Goal: Information Seeking & Learning: Learn about a topic

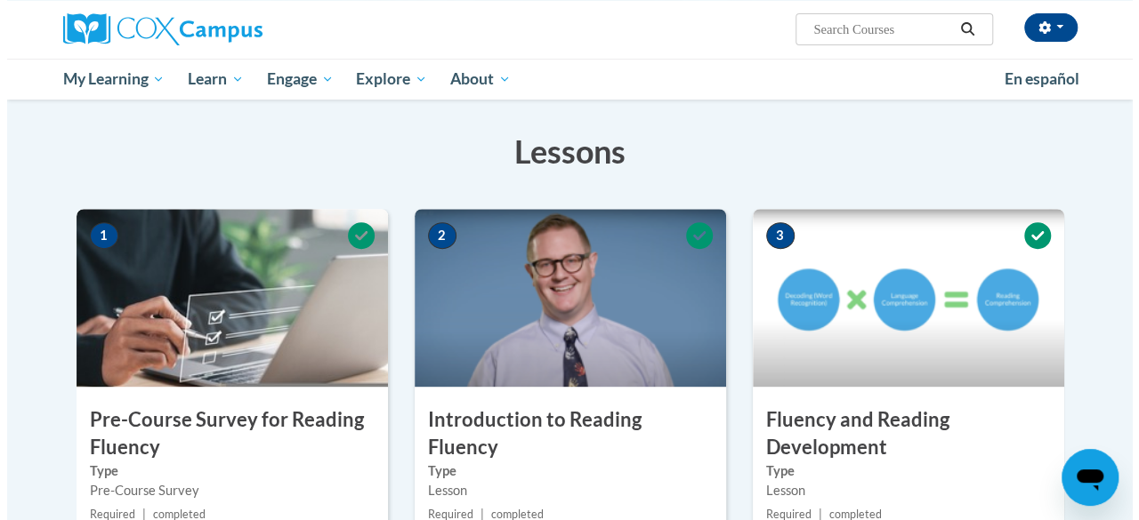
scroll to position [1046, 0]
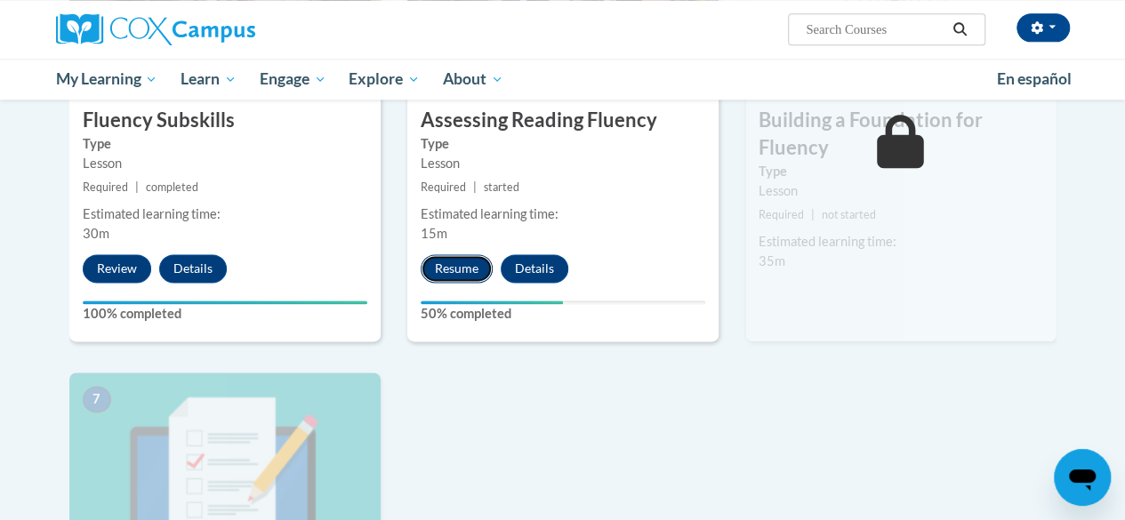
click at [448, 262] on button "Resume" at bounding box center [457, 268] width 72 height 28
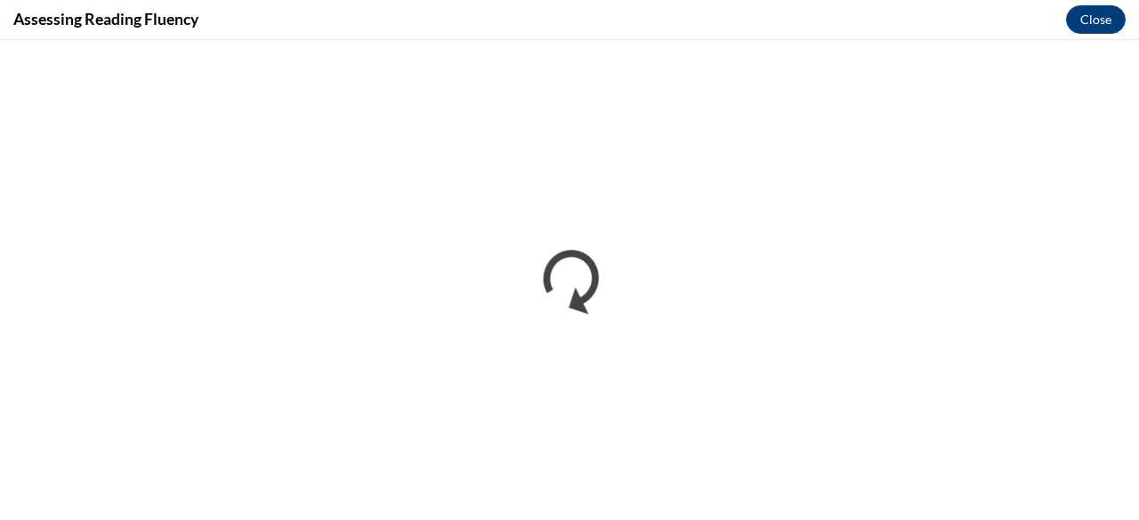
scroll to position [0, 0]
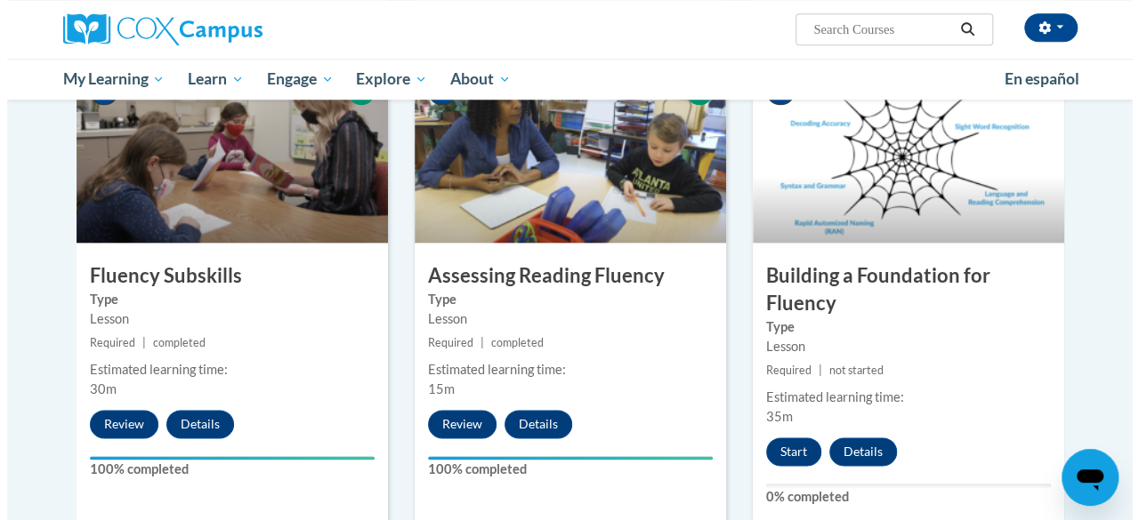
scroll to position [890, 0]
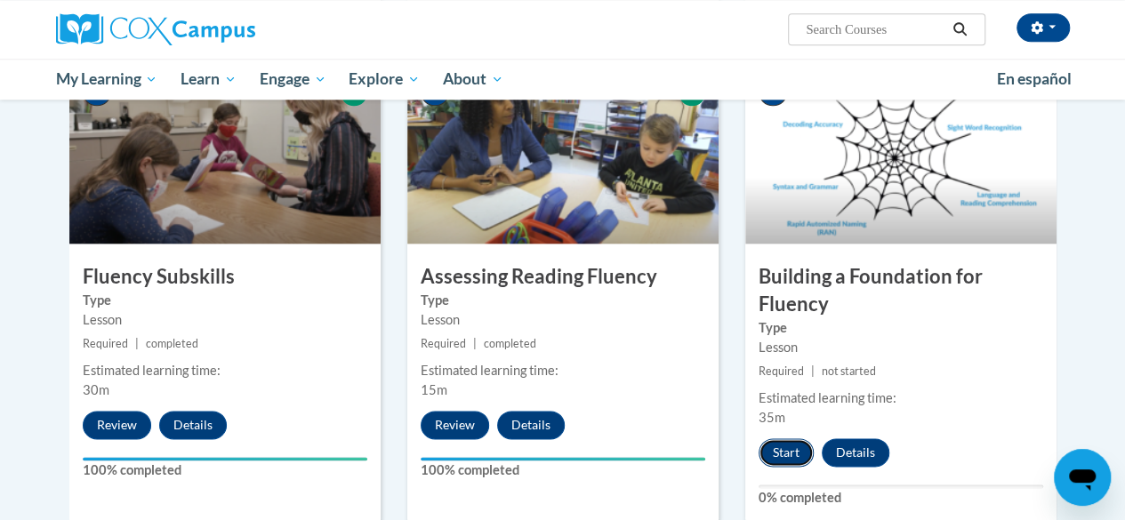
click at [791, 451] on button "Start" at bounding box center [786, 453] width 55 height 28
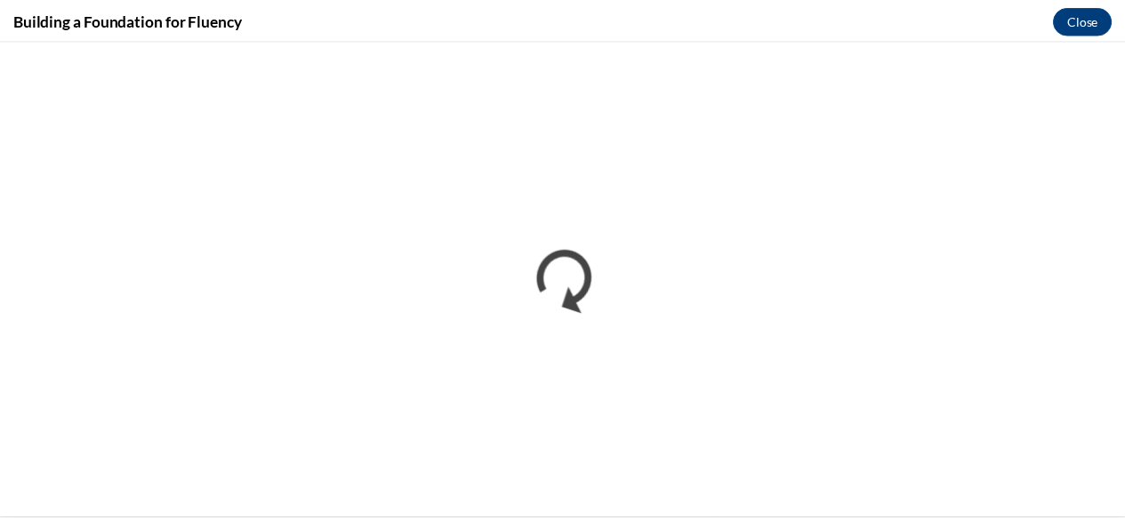
scroll to position [0, 0]
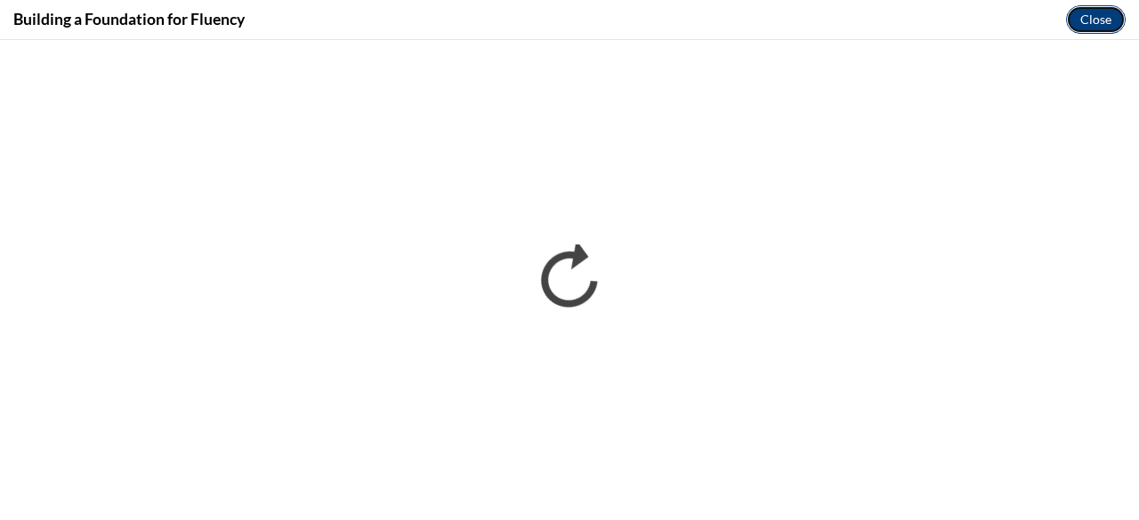
click at [1104, 23] on button "Close" at bounding box center [1096, 19] width 60 height 28
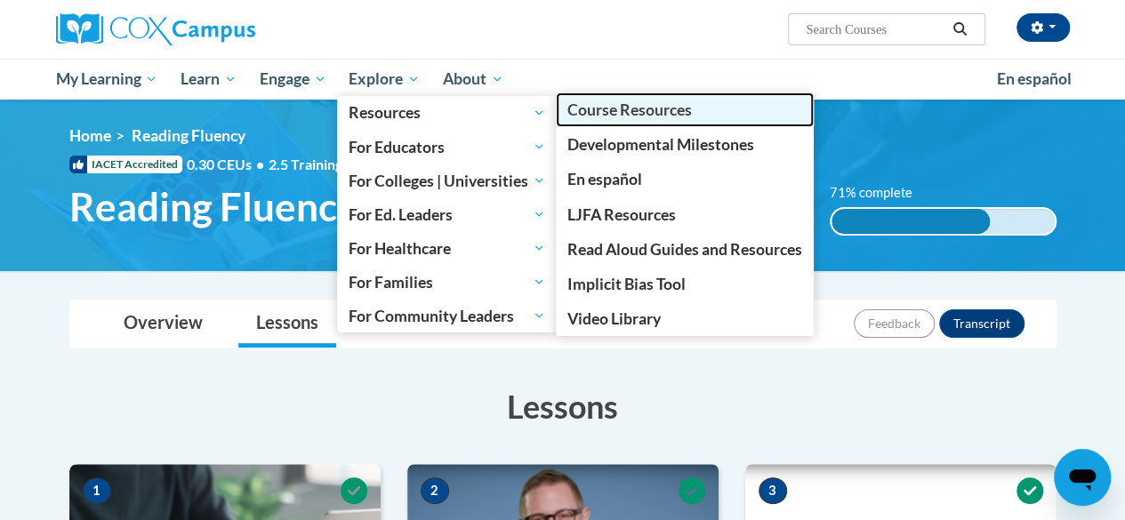
click at [610, 114] on span "Course Resources" at bounding box center [630, 110] width 125 height 19
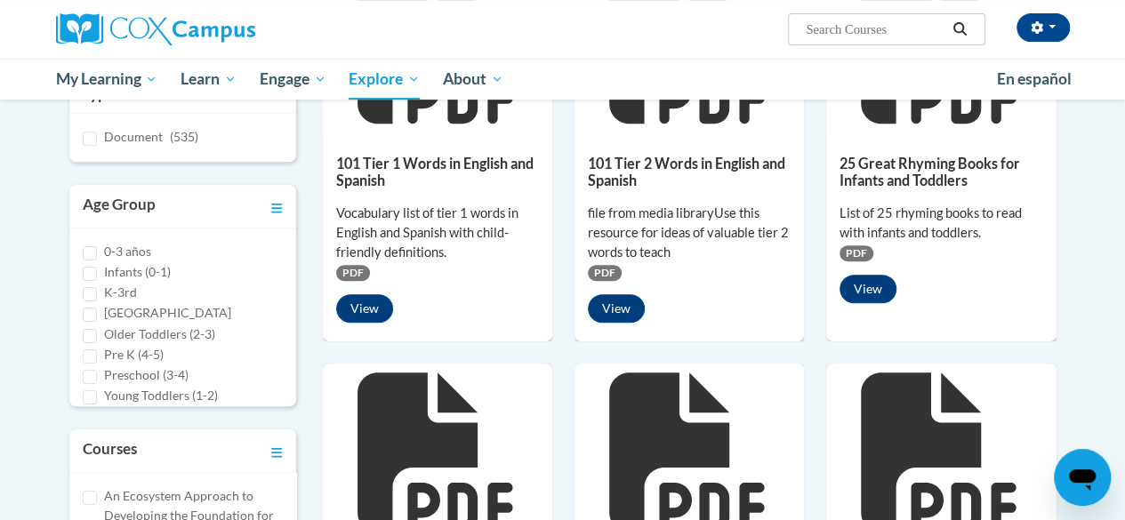
scroll to position [354, 0]
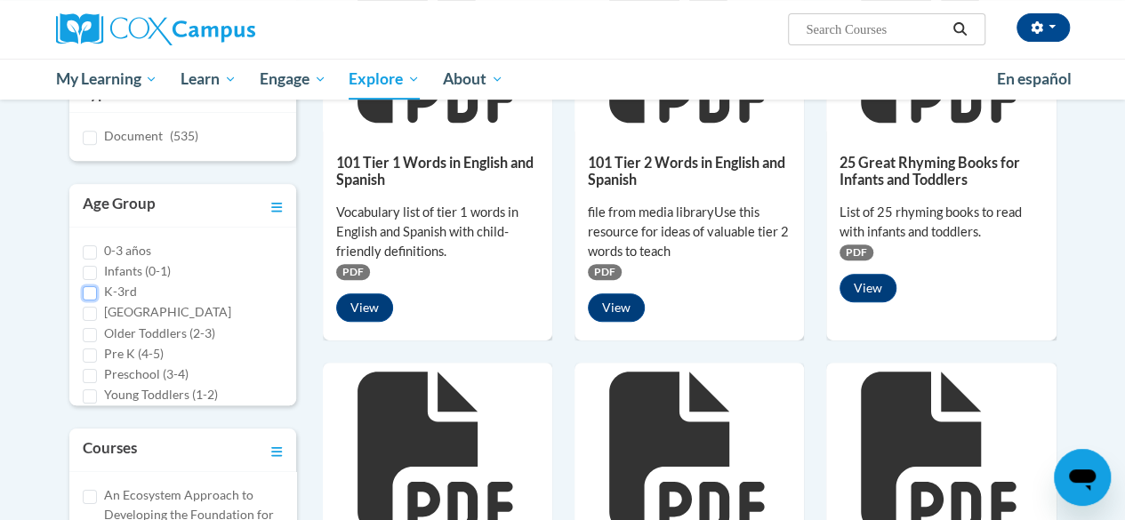
click at [91, 291] on input "K-3rd" at bounding box center [90, 293] width 14 height 14
checkbox input "true"
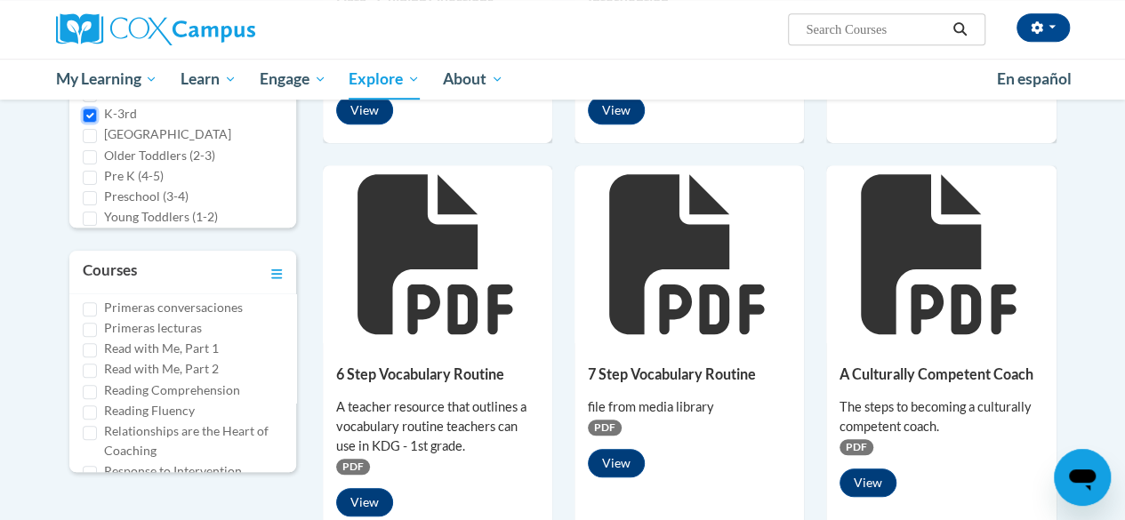
scroll to position [842, 0]
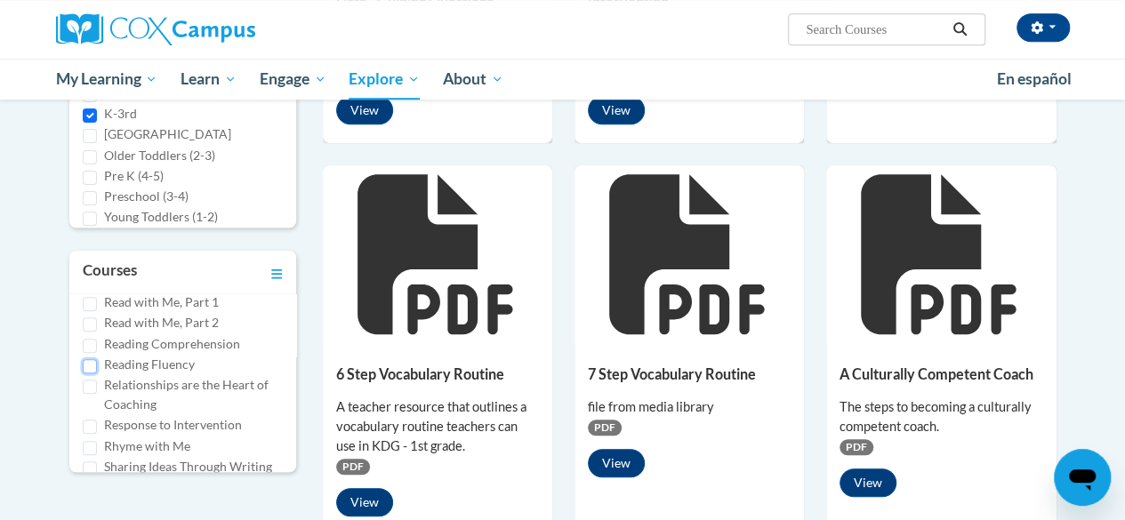
click at [85, 374] on input "Reading Fluency" at bounding box center [90, 366] width 14 height 14
checkbox input "true"
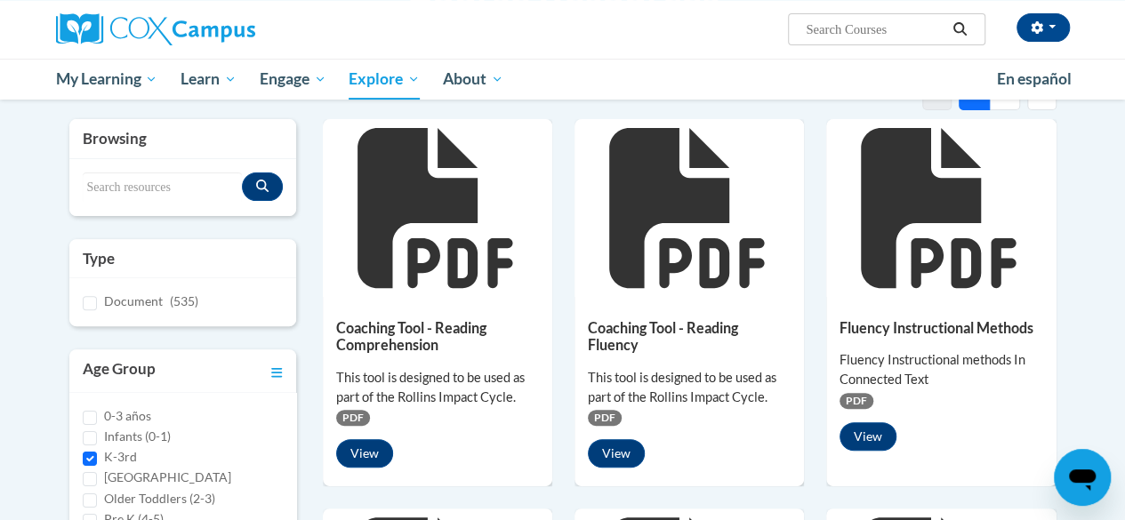
scroll to position [189, 0]
click at [877, 440] on button "View" at bounding box center [868, 437] width 57 height 28
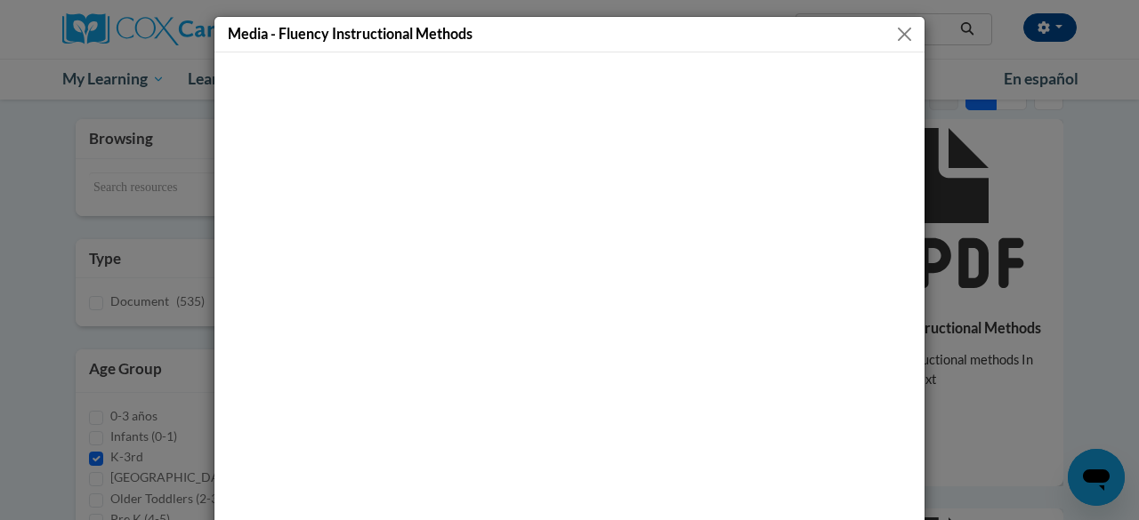
click at [901, 40] on button "Close" at bounding box center [904, 34] width 22 height 22
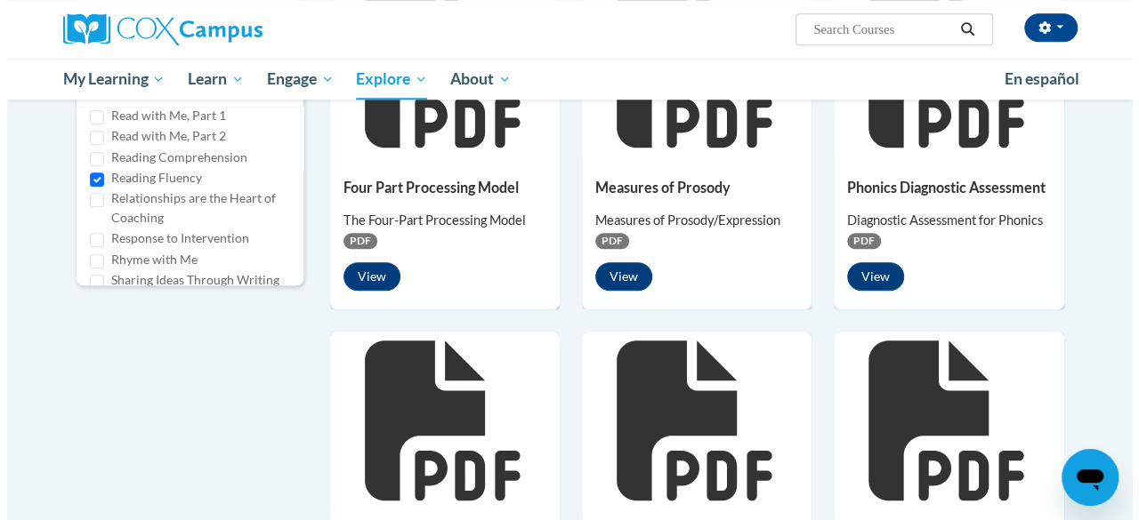
scroll to position [719, 0]
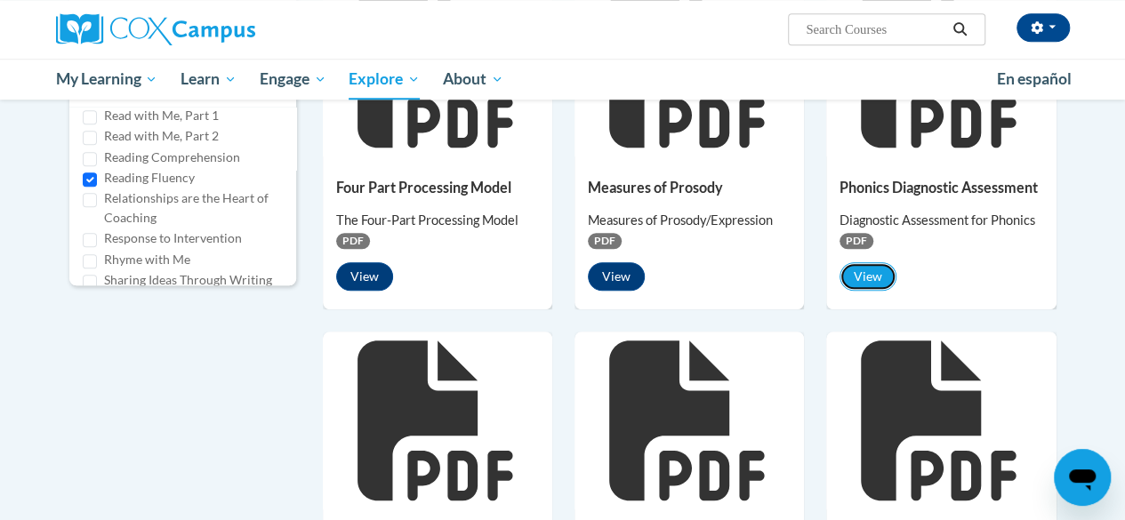
click at [869, 264] on button "View" at bounding box center [868, 276] width 57 height 28
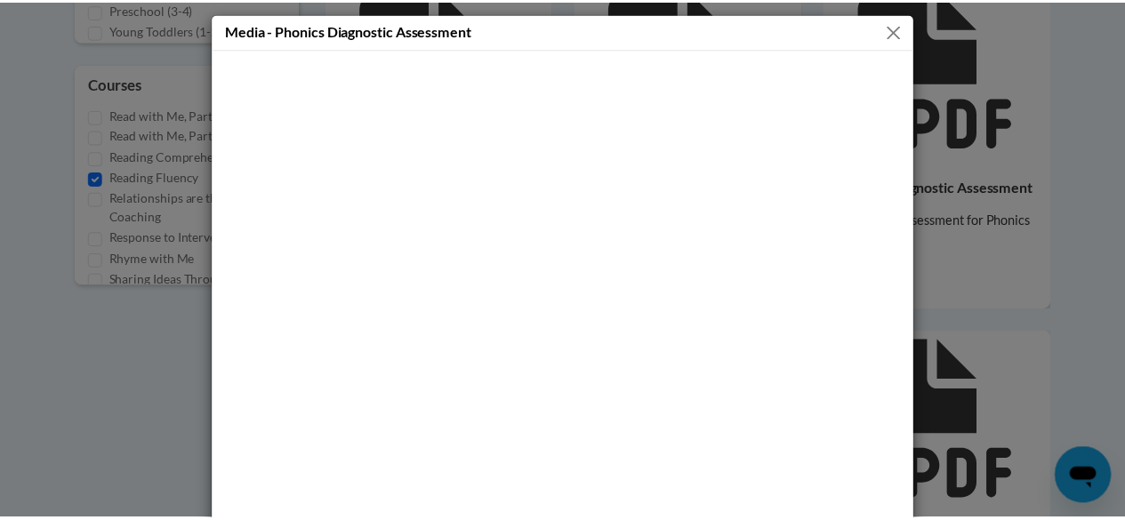
scroll to position [0, 0]
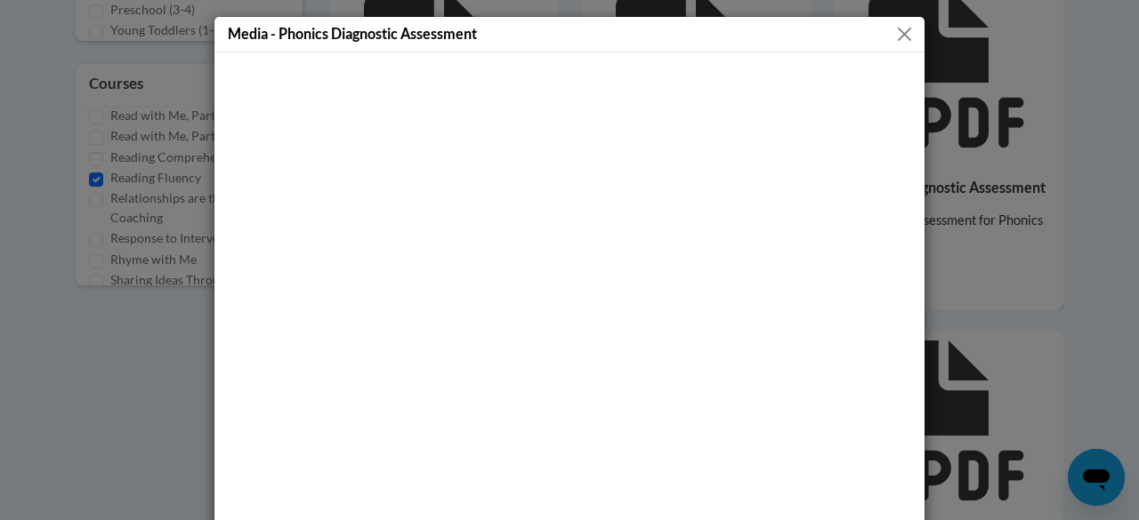
click at [896, 39] on button "Close" at bounding box center [904, 34] width 22 height 22
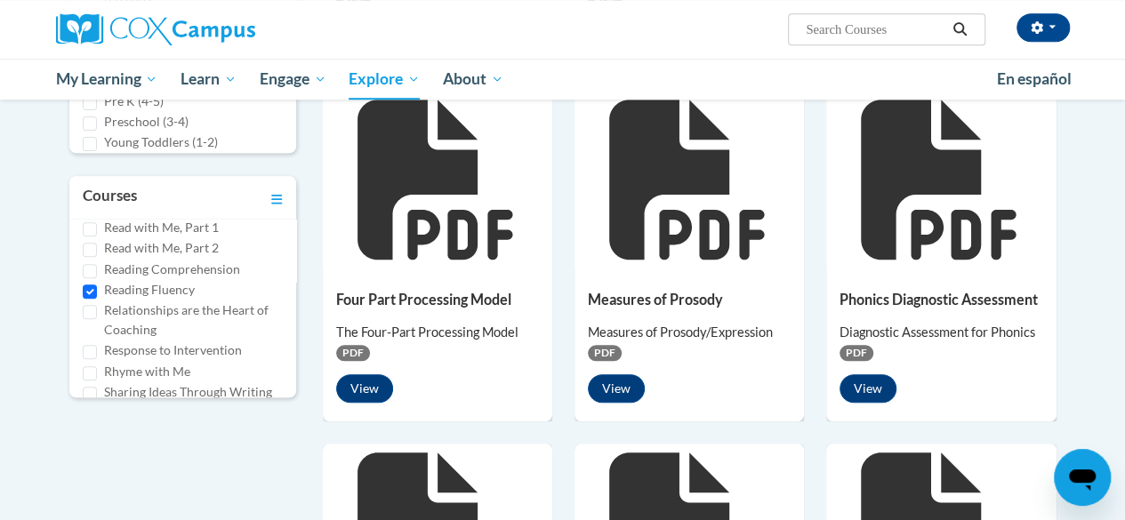
scroll to position [607, 0]
click at [605, 382] on button "View" at bounding box center [616, 389] width 57 height 28
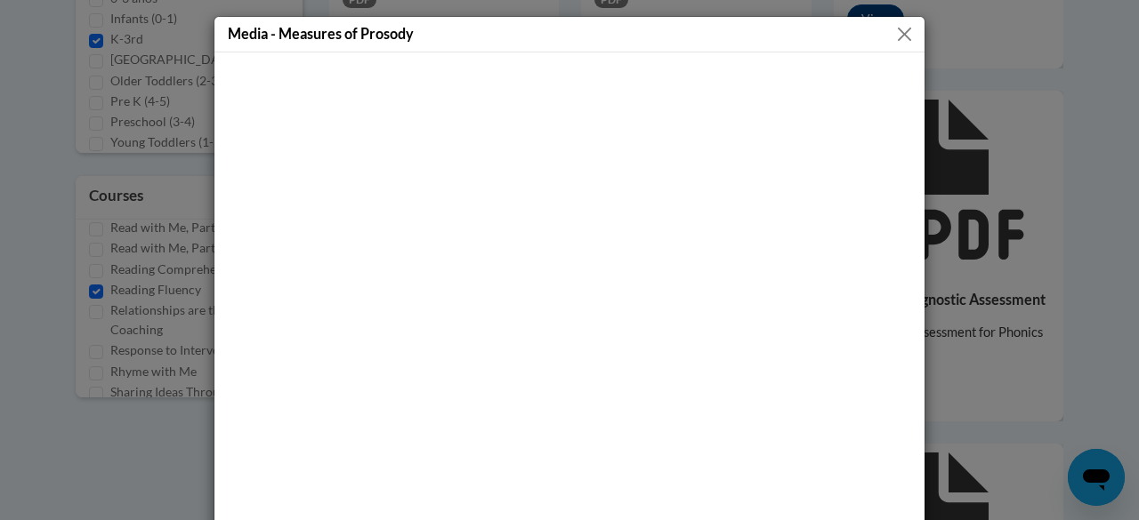
click at [899, 33] on button "Close" at bounding box center [904, 34] width 22 height 22
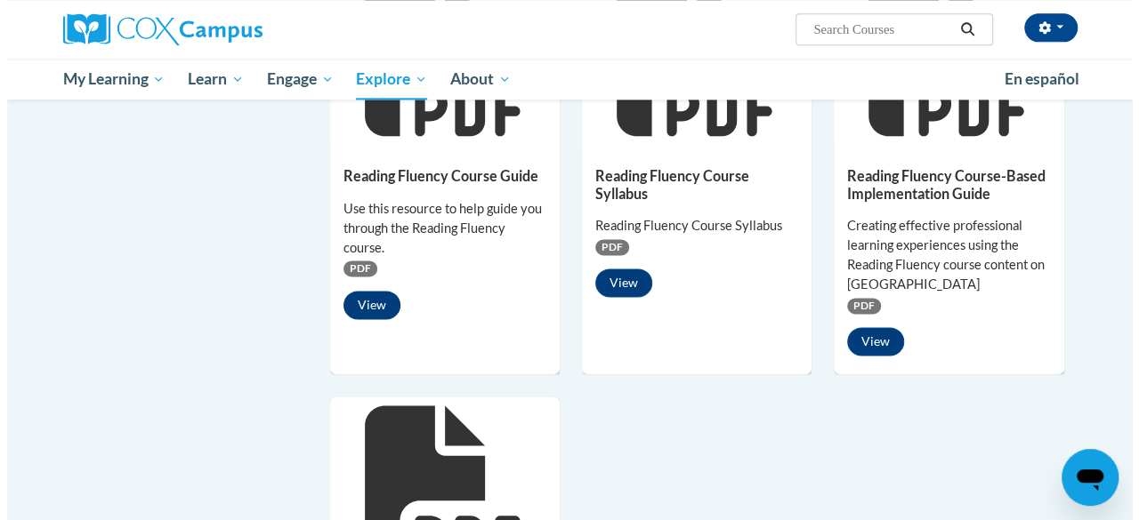
scroll to position [1084, 0]
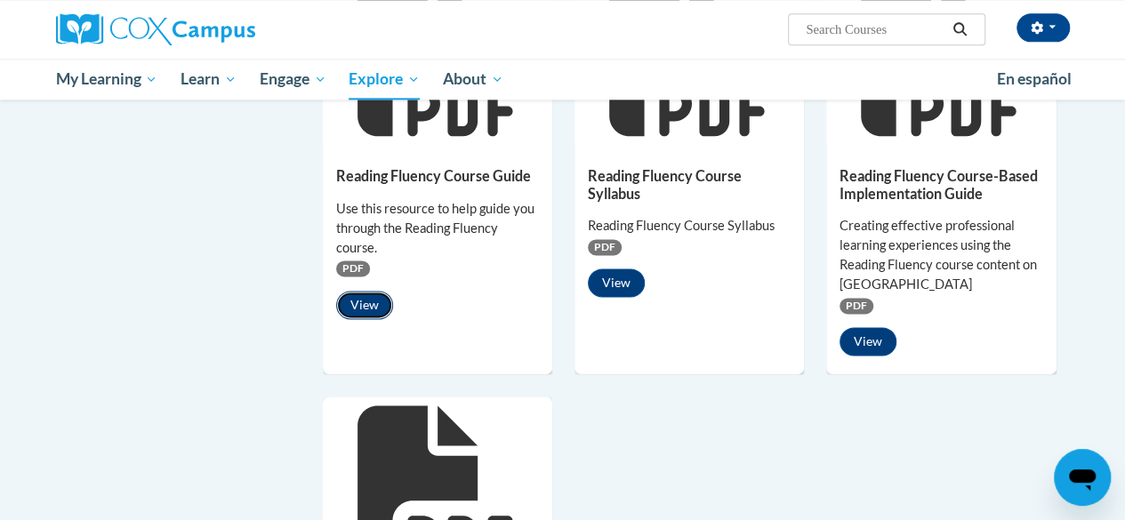
click at [359, 303] on button "View" at bounding box center [364, 305] width 57 height 28
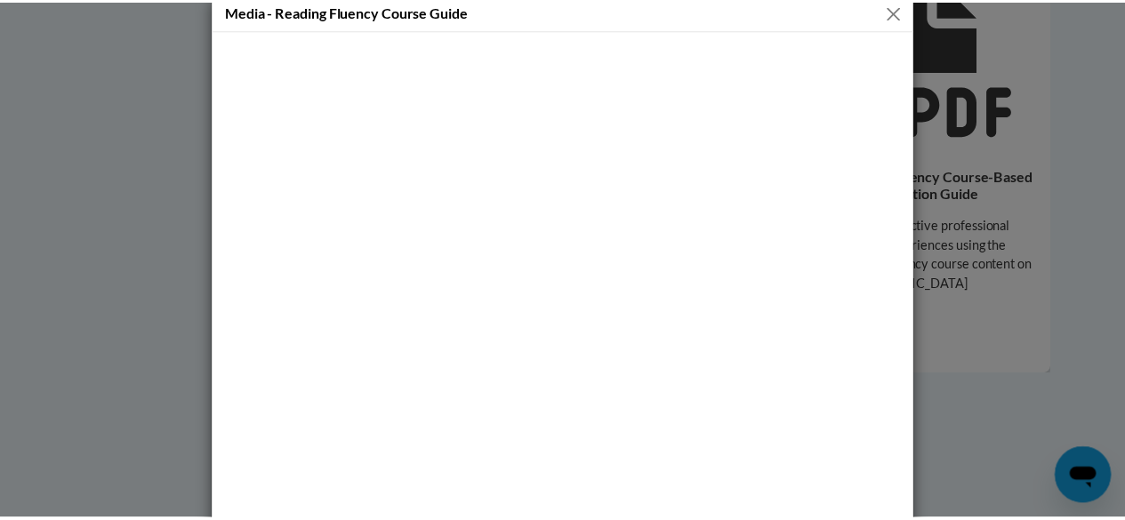
scroll to position [0, 0]
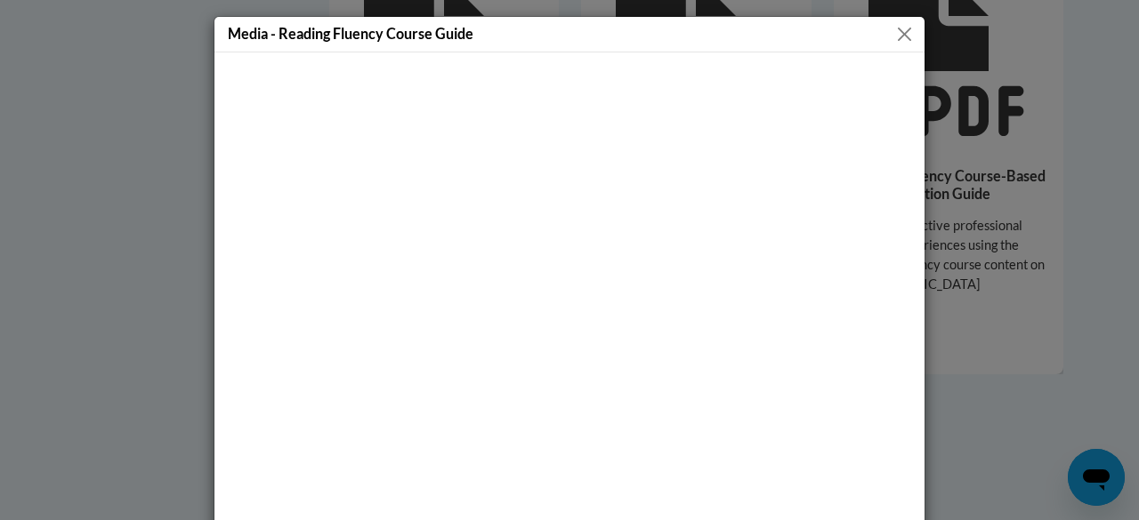
click at [895, 35] on button "Close" at bounding box center [904, 34] width 22 height 22
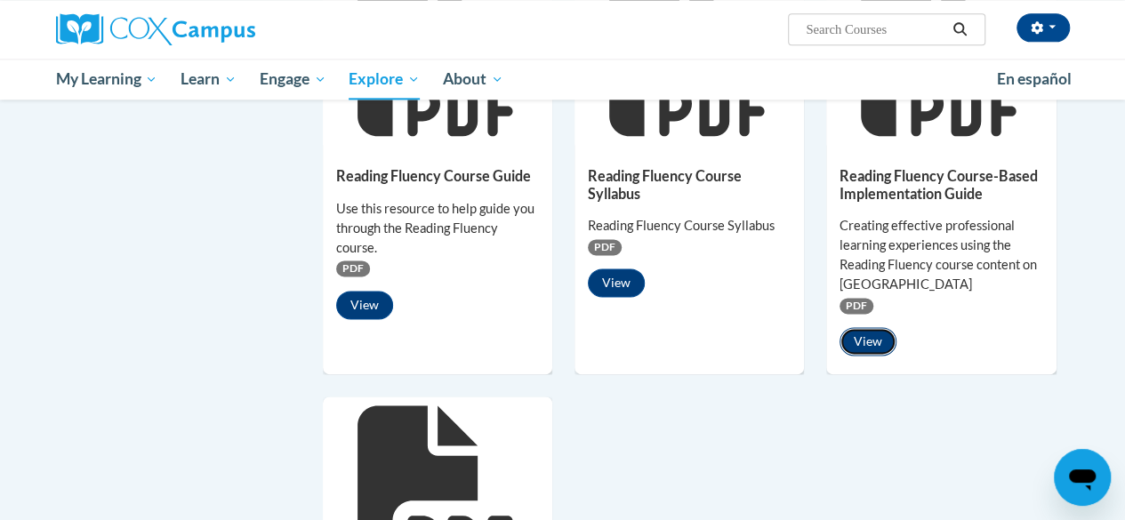
click at [867, 345] on button "View" at bounding box center [868, 341] width 57 height 28
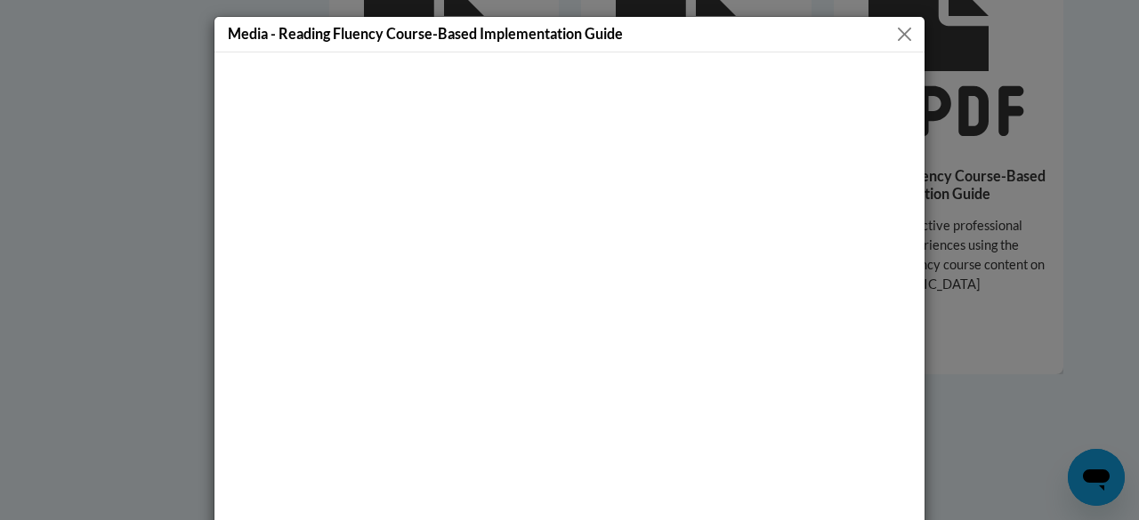
click at [893, 33] on button "Close" at bounding box center [904, 34] width 22 height 22
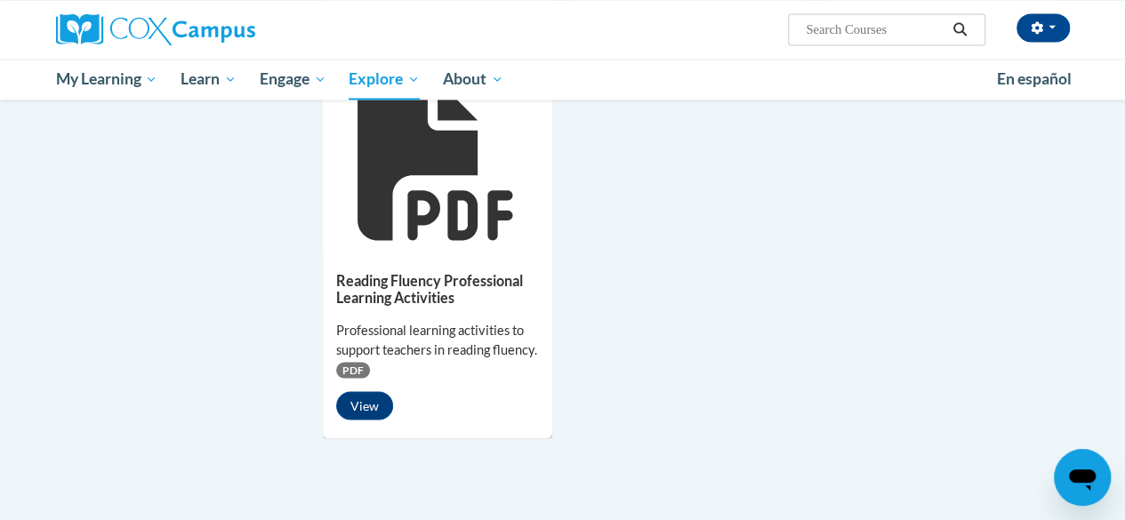
scroll to position [1410, 0]
click at [368, 408] on button "View" at bounding box center [364, 405] width 57 height 28
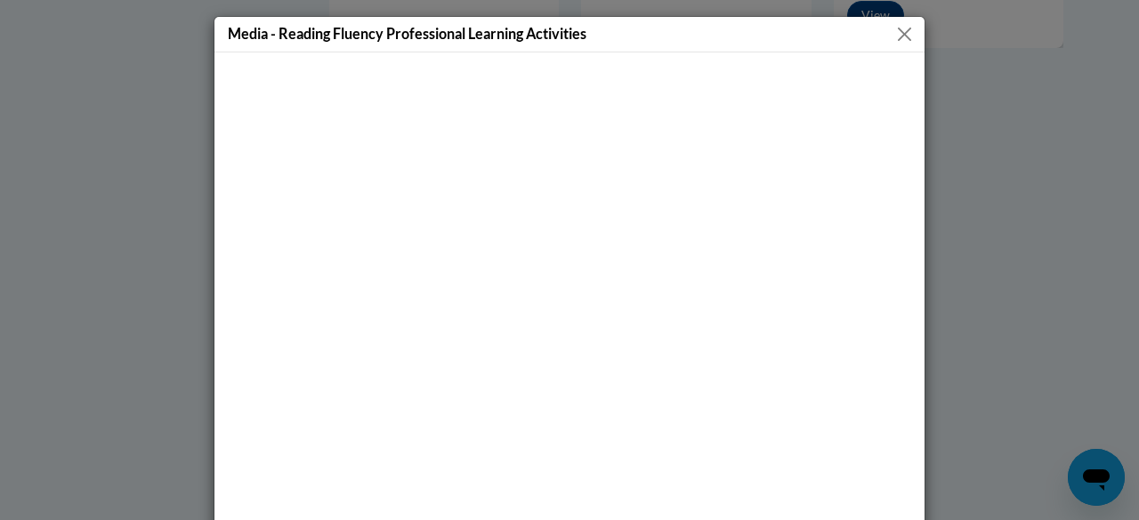
click at [900, 37] on button "Close" at bounding box center [904, 34] width 22 height 22
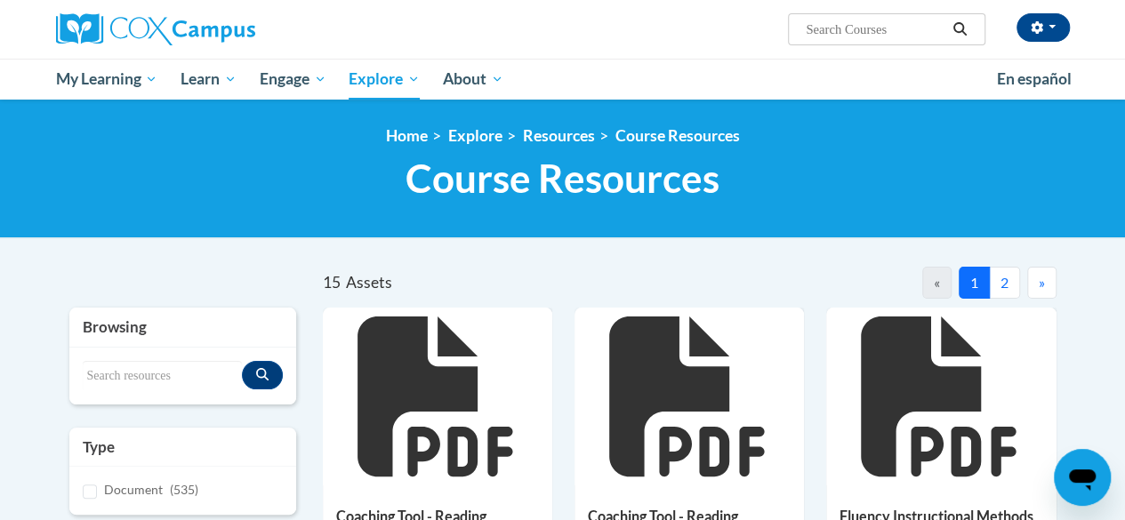
scroll to position [0, 0]
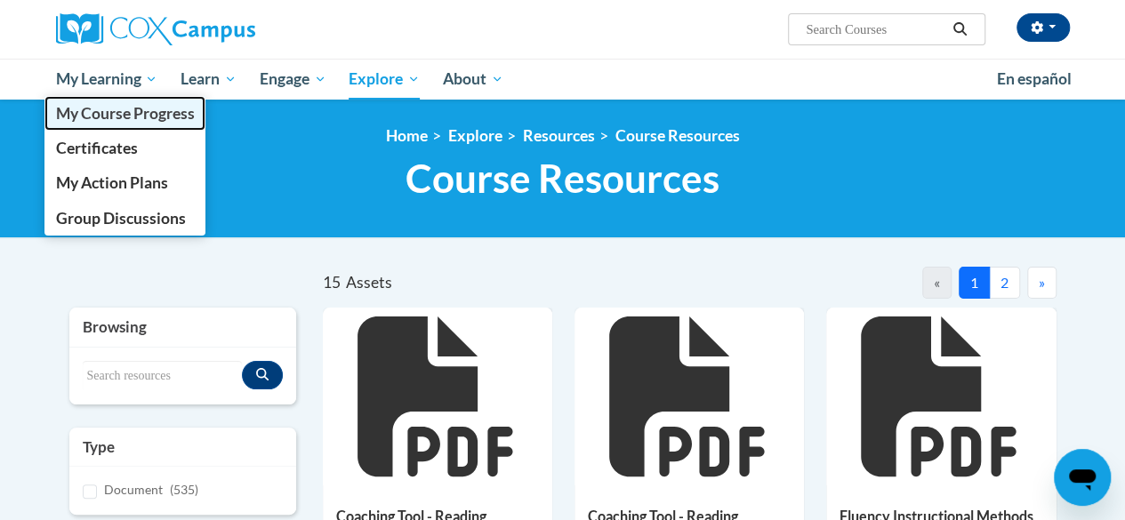
click at [89, 108] on span "My Course Progress" at bounding box center [124, 113] width 139 height 19
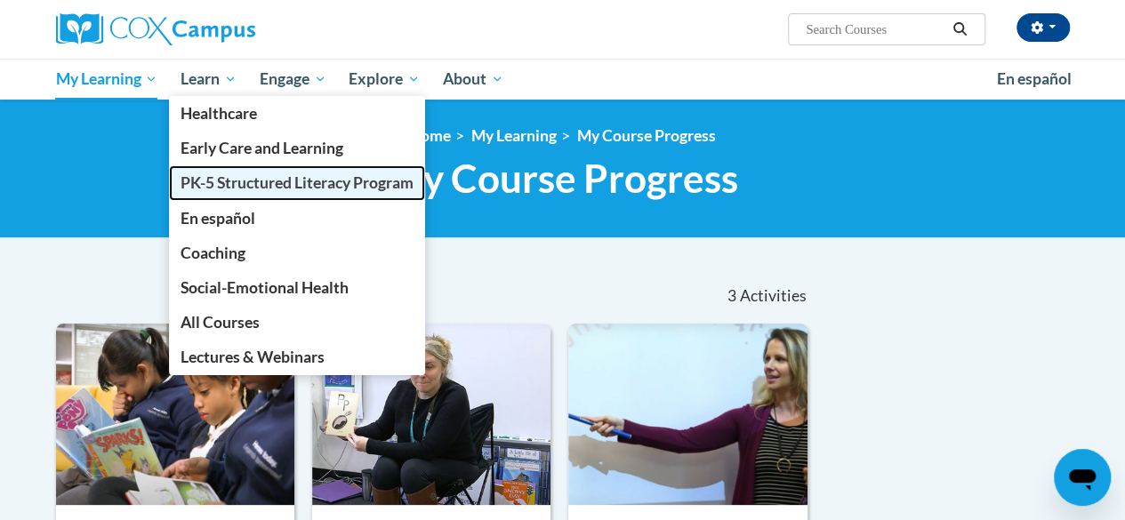
click at [251, 185] on span "PK-5 Structured Literacy Program" at bounding box center [297, 182] width 233 height 19
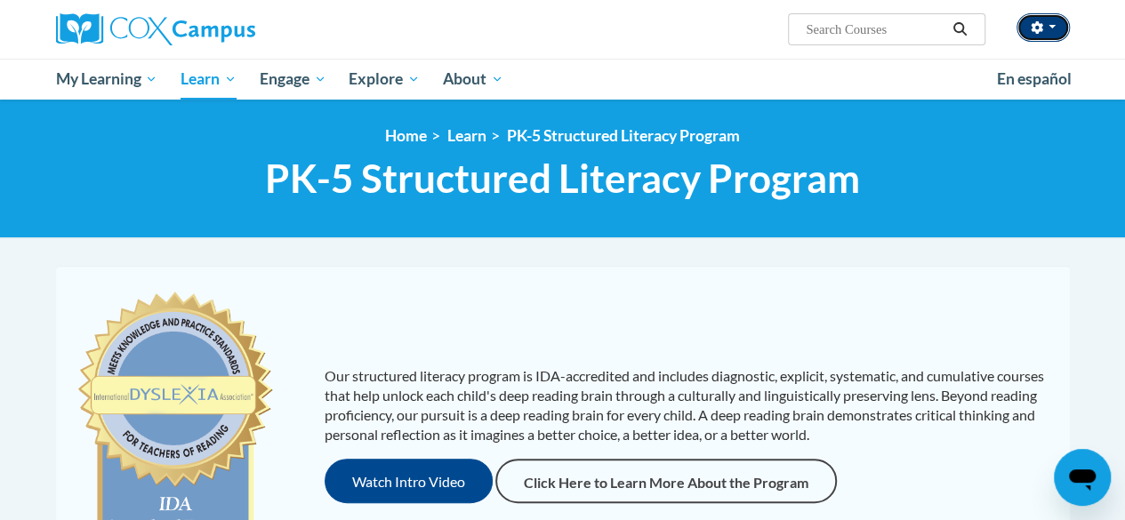
click at [1059, 29] on button "button" at bounding box center [1043, 27] width 53 height 28
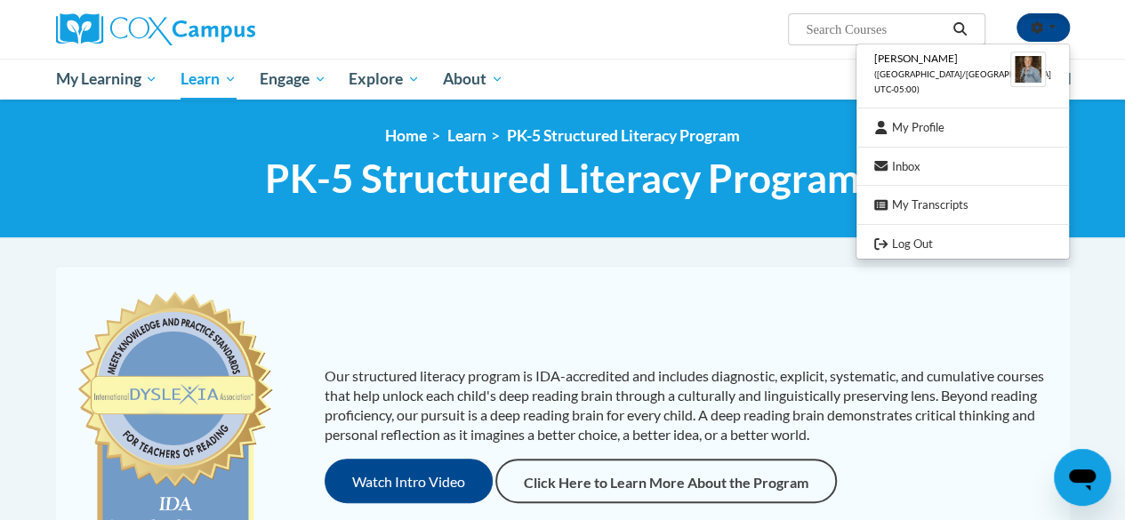
click at [714, 287] on div "Our structured literacy program is IDA-accredited and includes diagnostic, expl…" at bounding box center [563, 435] width 1005 height 303
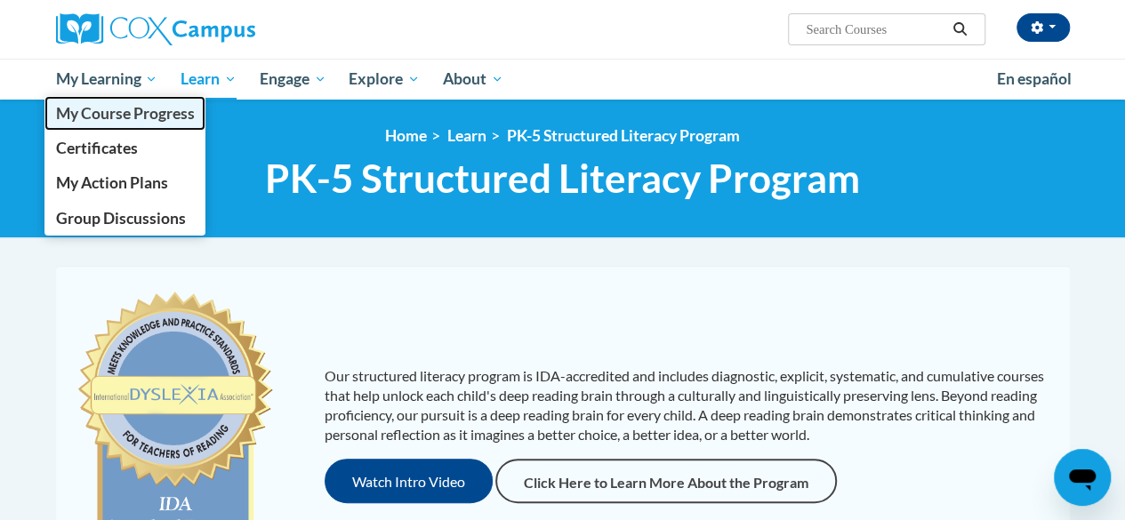
click at [123, 114] on span "My Course Progress" at bounding box center [124, 113] width 139 height 19
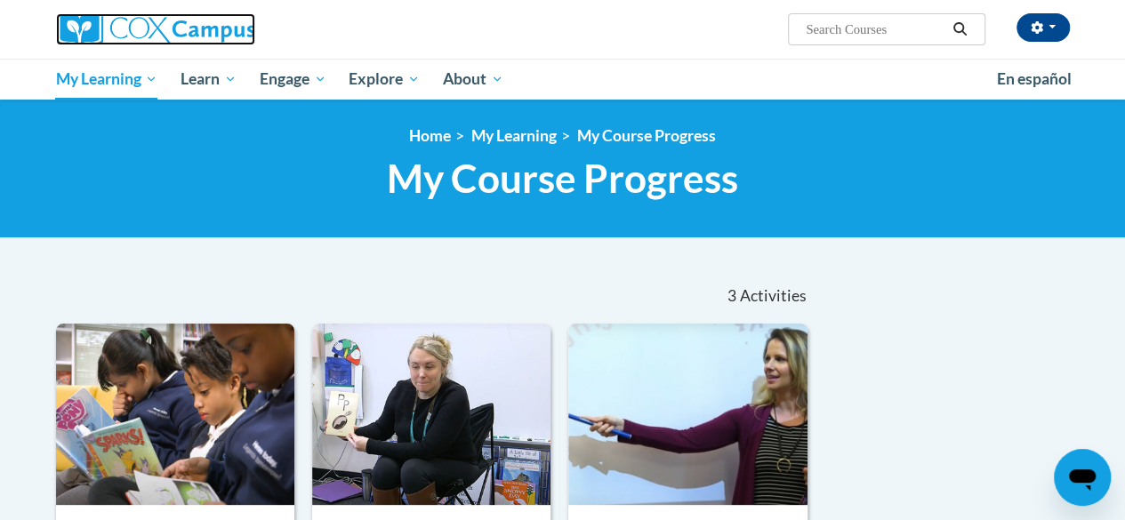
click at [200, 26] on img at bounding box center [155, 29] width 199 height 32
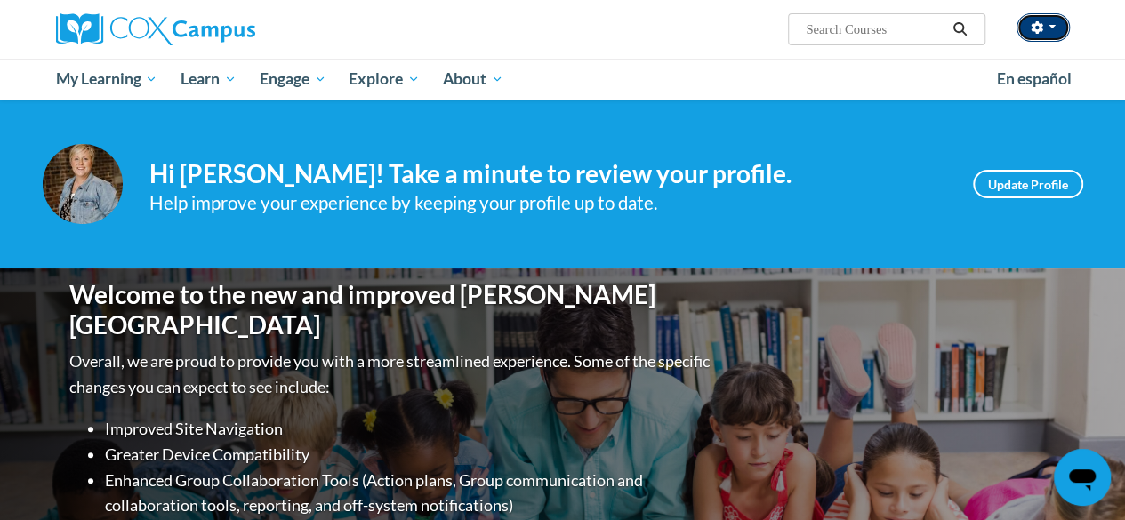
click at [1055, 28] on button "button" at bounding box center [1043, 27] width 53 height 28
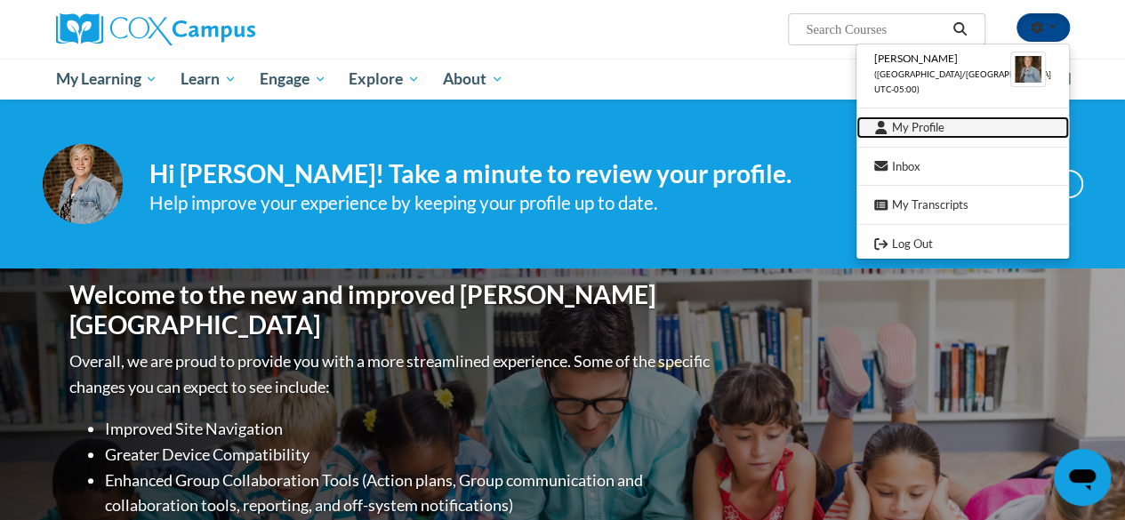
click at [939, 134] on link "My Profile" at bounding box center [963, 128] width 213 height 22
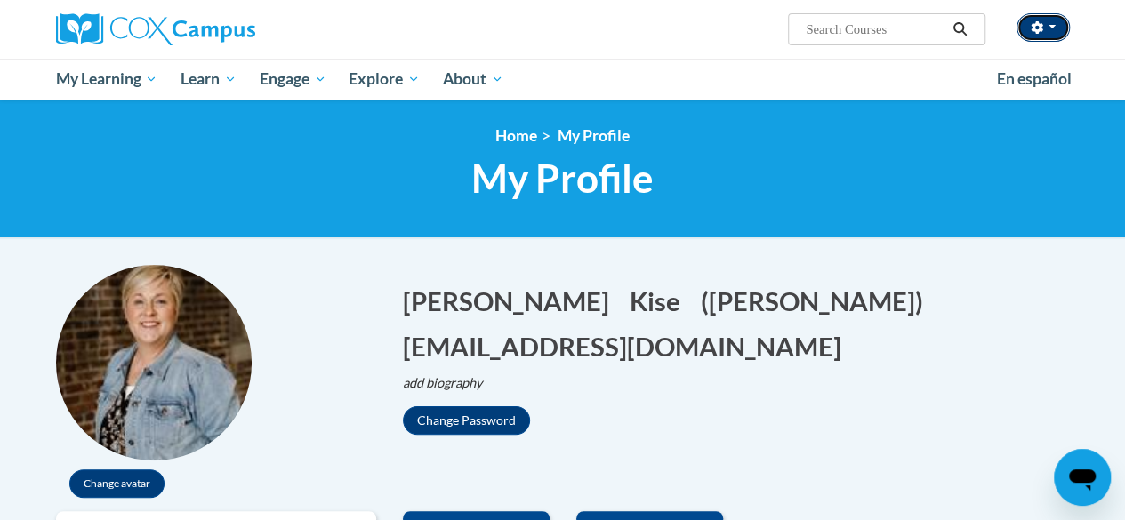
click at [1056, 24] on button "button" at bounding box center [1043, 27] width 53 height 28
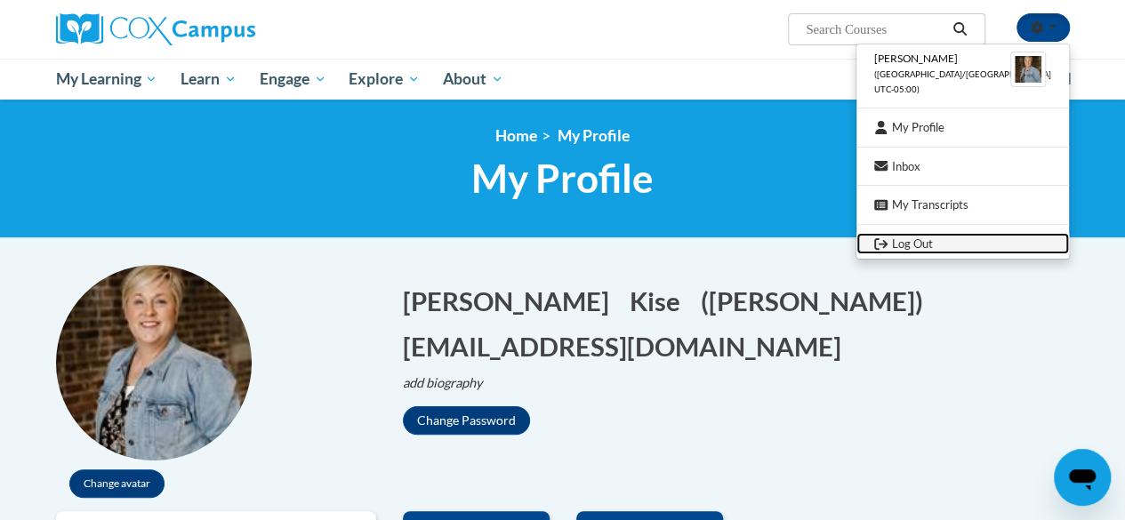
click at [952, 243] on link "Log Out" at bounding box center [963, 244] width 213 height 22
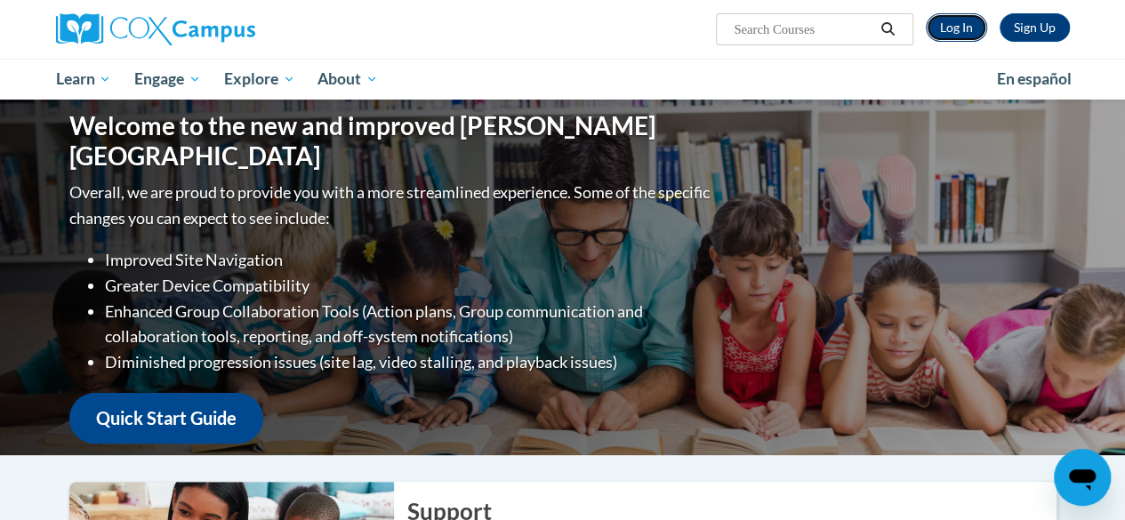
click at [961, 28] on link "Log In" at bounding box center [956, 27] width 61 height 28
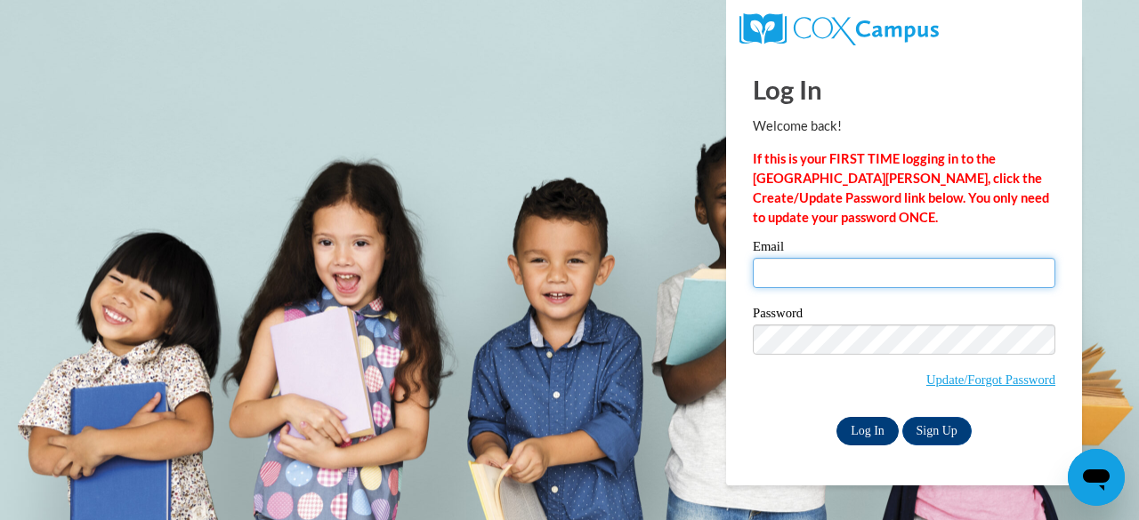
type input "jenk@tutoringjennifer.com"
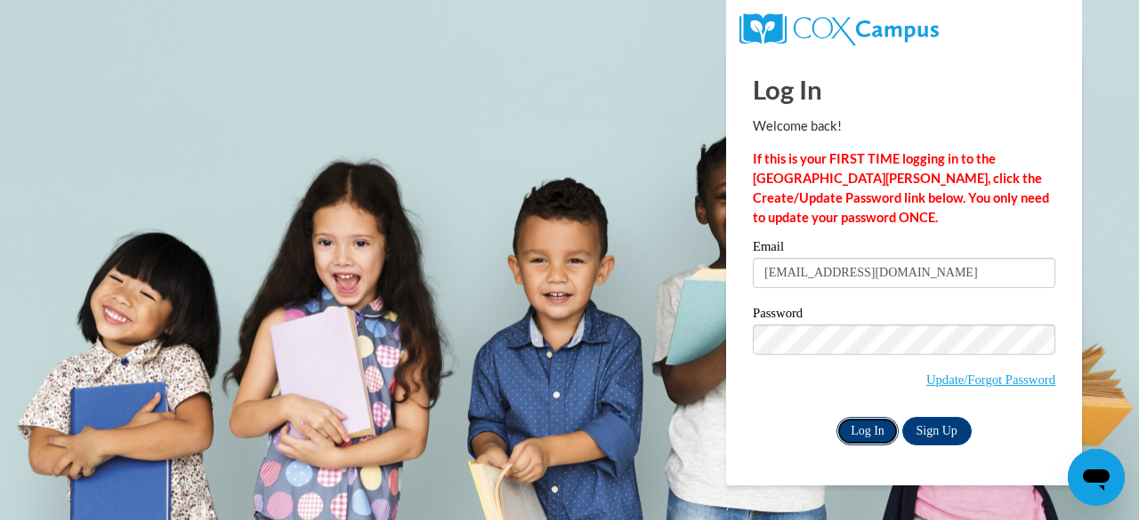
click at [860, 432] on input "Log In" at bounding box center [867, 431] width 62 height 28
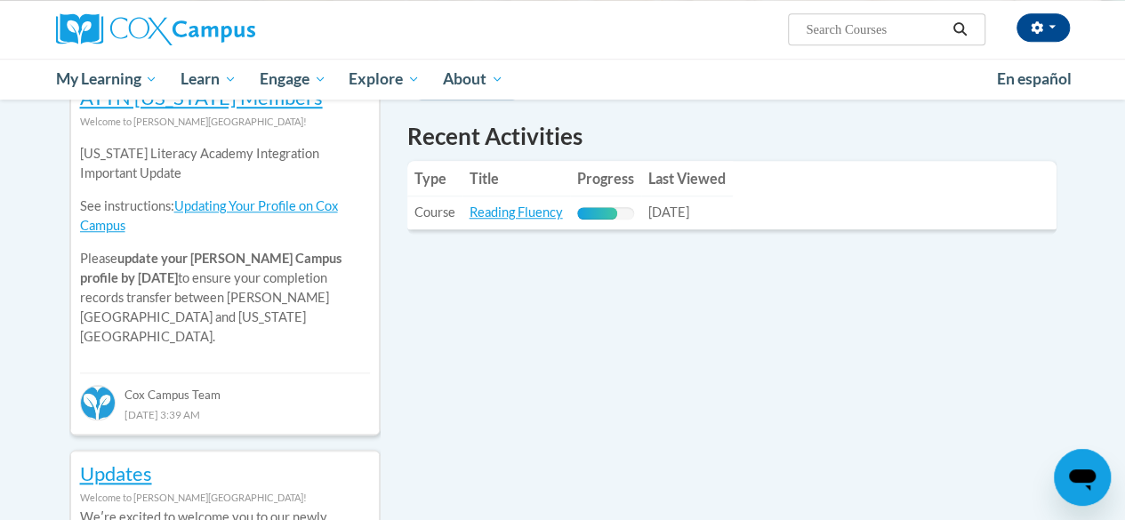
scroll to position [622, 0]
click at [536, 216] on link "Reading Fluency" at bounding box center [516, 211] width 93 height 15
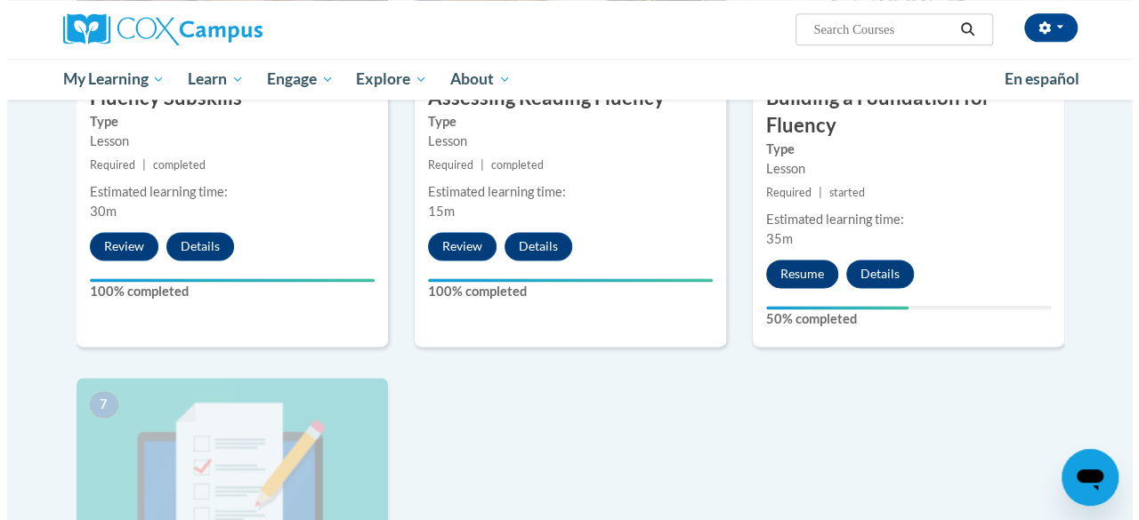
scroll to position [1068, 0]
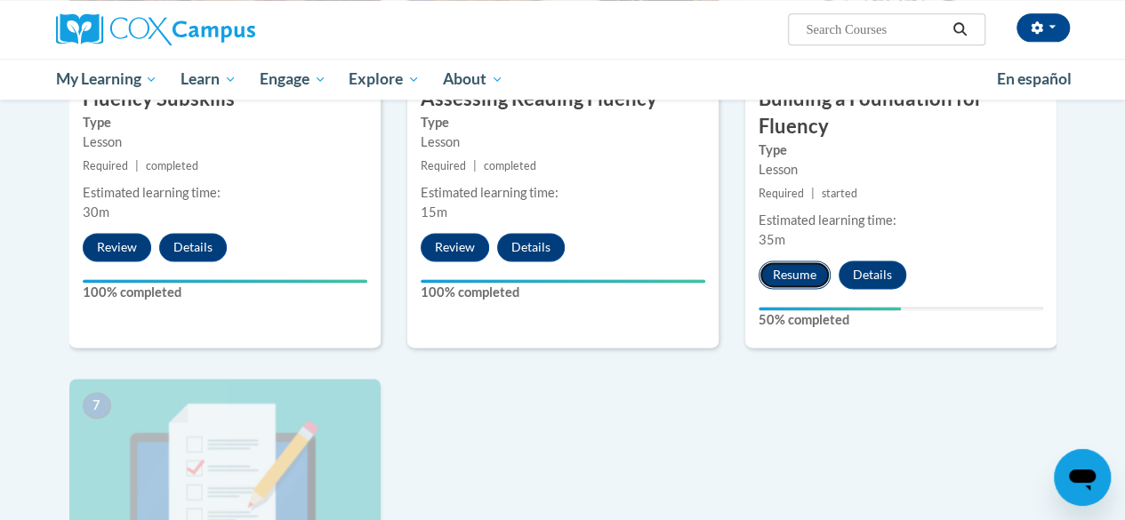
click at [801, 280] on button "Resume" at bounding box center [795, 275] width 72 height 28
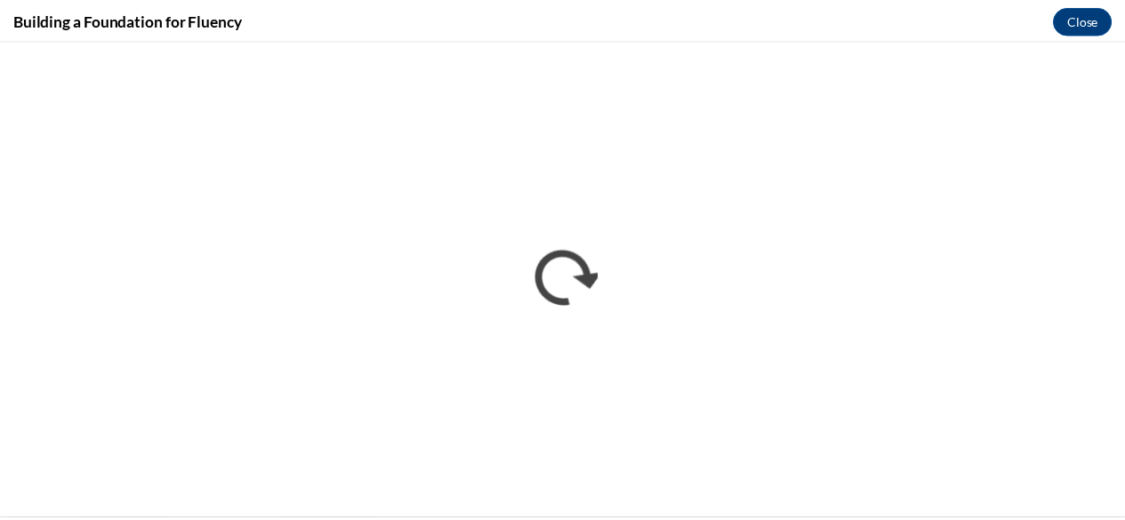
scroll to position [0, 0]
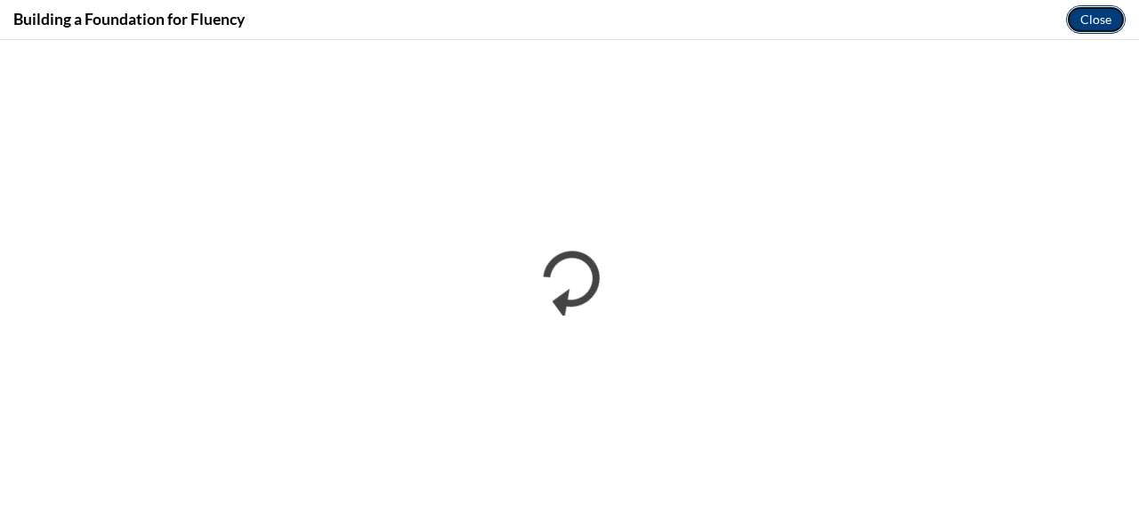
click at [1085, 26] on button "Close" at bounding box center [1096, 19] width 60 height 28
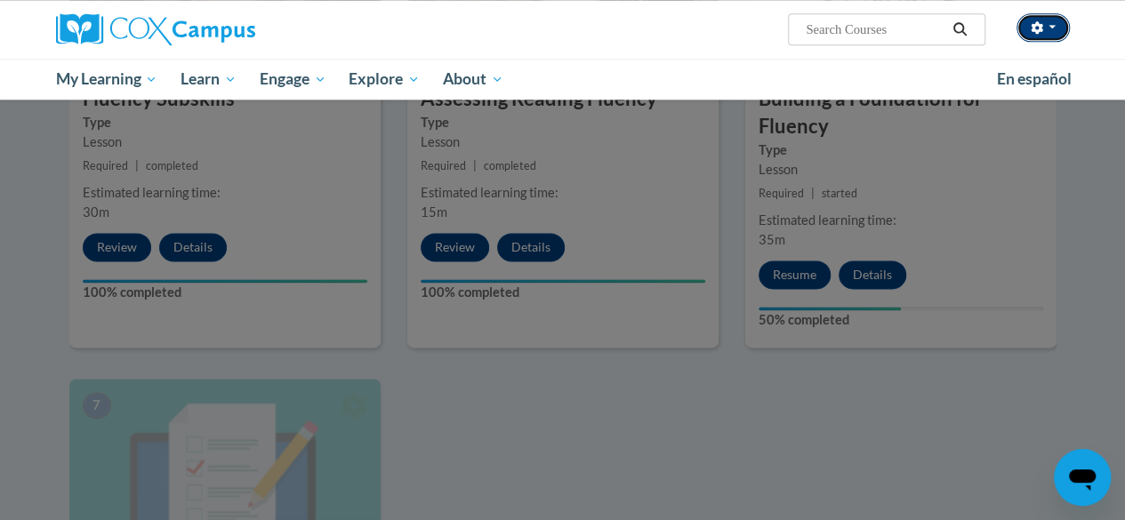
click at [1057, 24] on button "button" at bounding box center [1043, 27] width 53 height 28
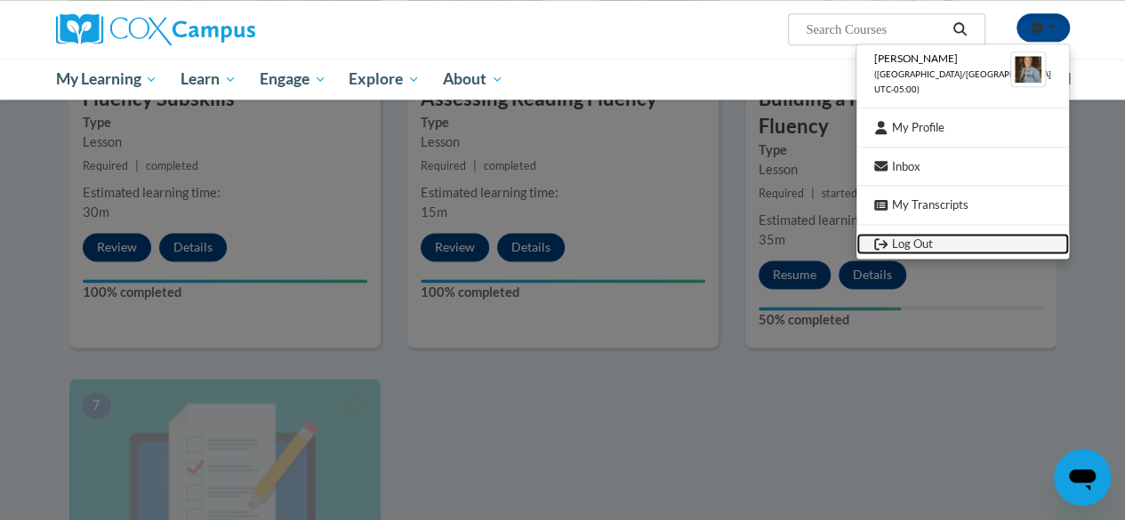
click at [941, 243] on link "Log Out" at bounding box center [963, 244] width 213 height 22
